Goal: Navigation & Orientation: Find specific page/section

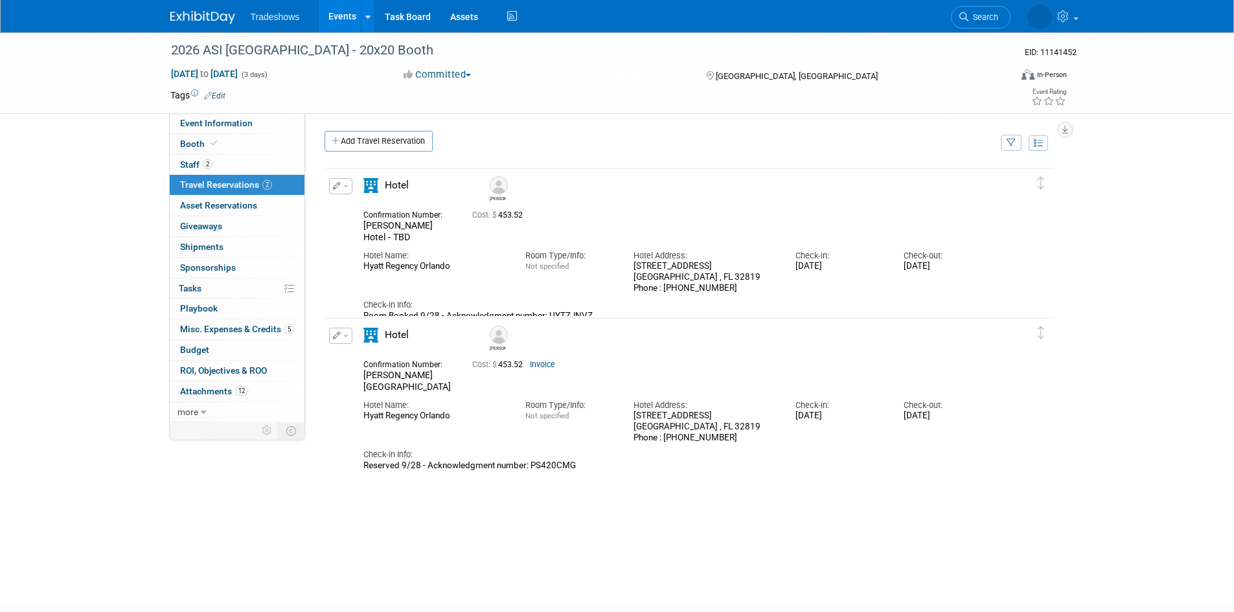
click at [340, 14] on link "Events" at bounding box center [342, 16] width 47 height 32
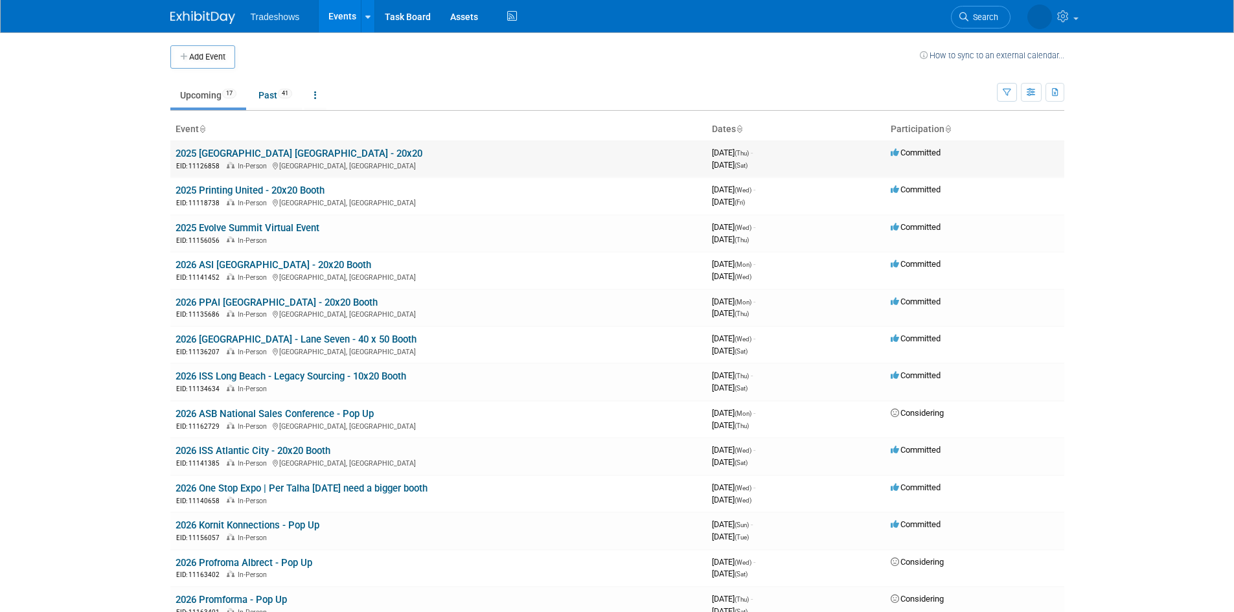
click at [231, 157] on link "2025 [GEOGRAPHIC_DATA] [GEOGRAPHIC_DATA] - 20x20" at bounding box center [299, 154] width 247 height 12
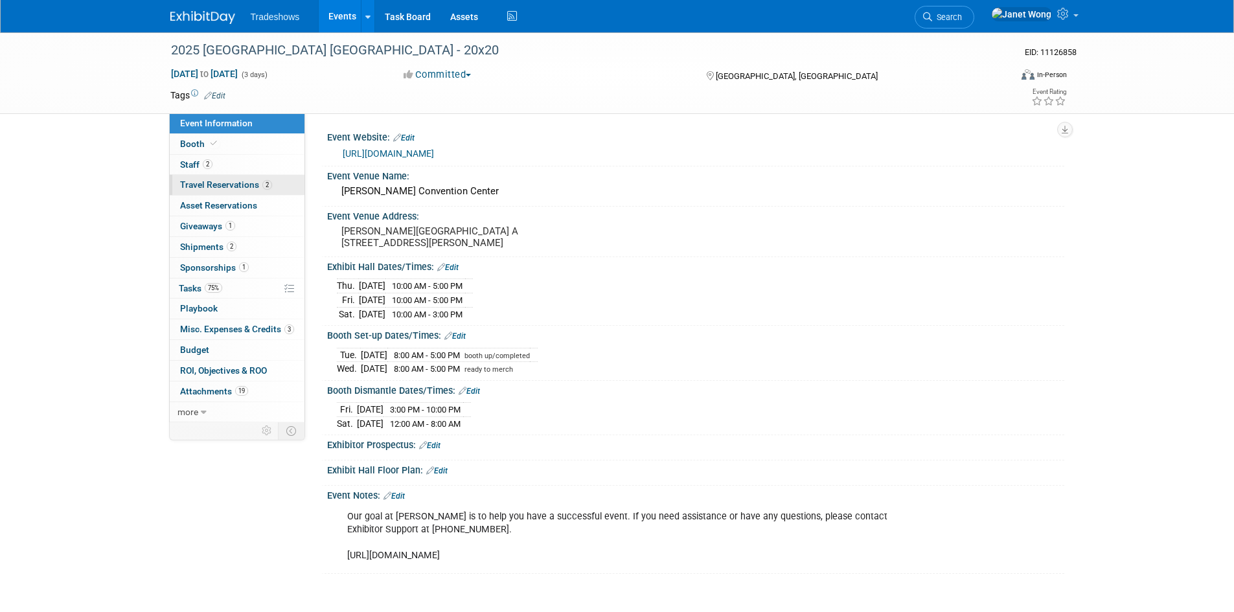
click at [238, 193] on link "2 Travel Reservations 2" at bounding box center [237, 185] width 135 height 20
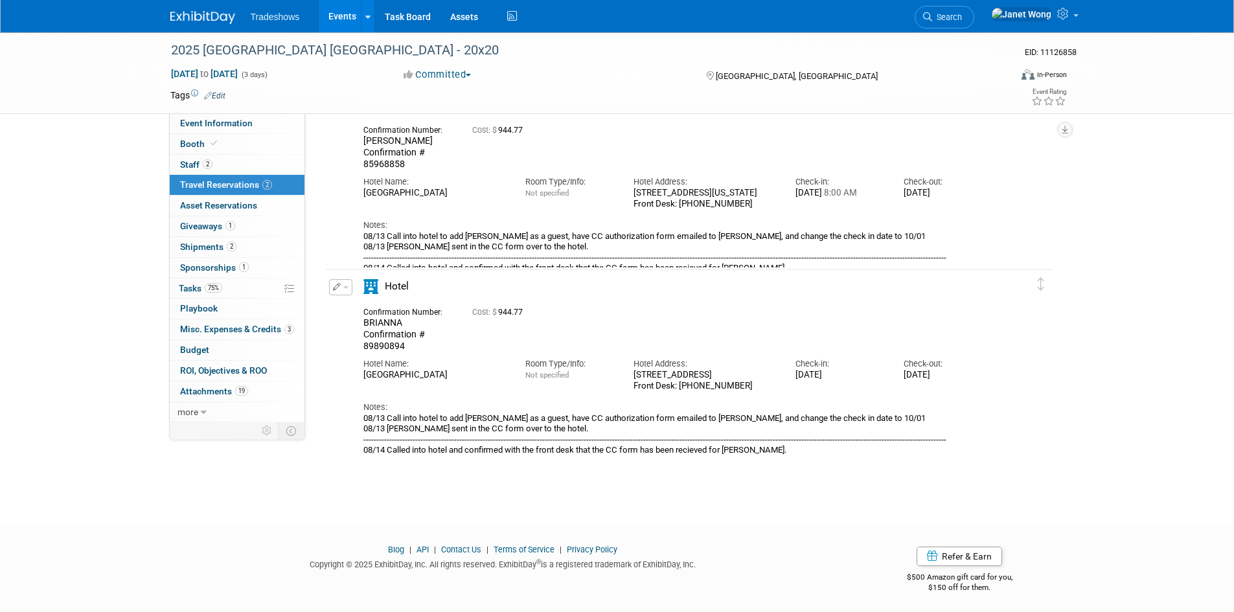
scroll to position [86, 0]
